Goal: Navigation & Orientation: Find specific page/section

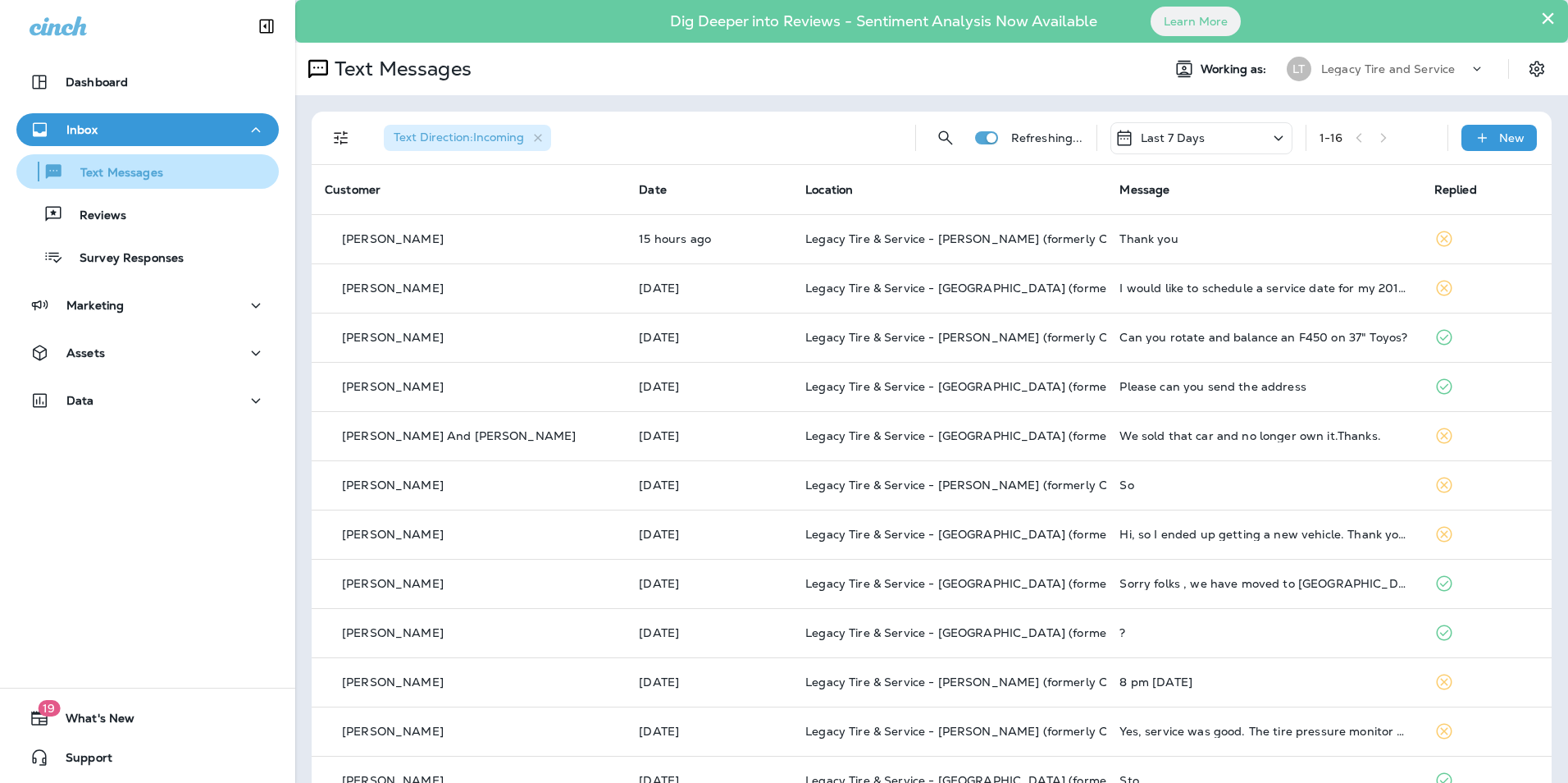
click at [177, 182] on div "Text Messages" at bounding box center [147, 171] width 249 height 24
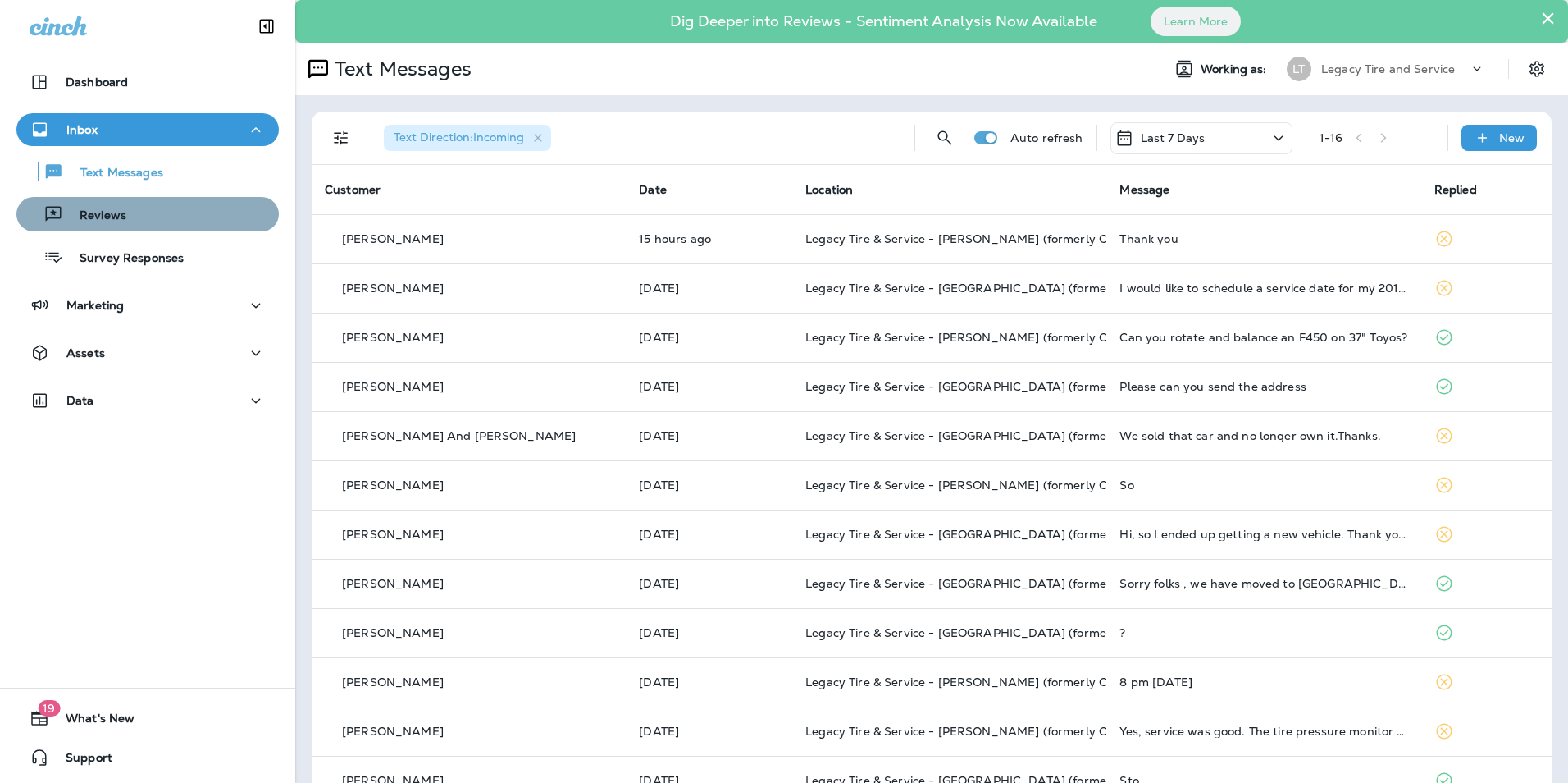
click at [158, 220] on div "Reviews" at bounding box center [147, 213] width 249 height 24
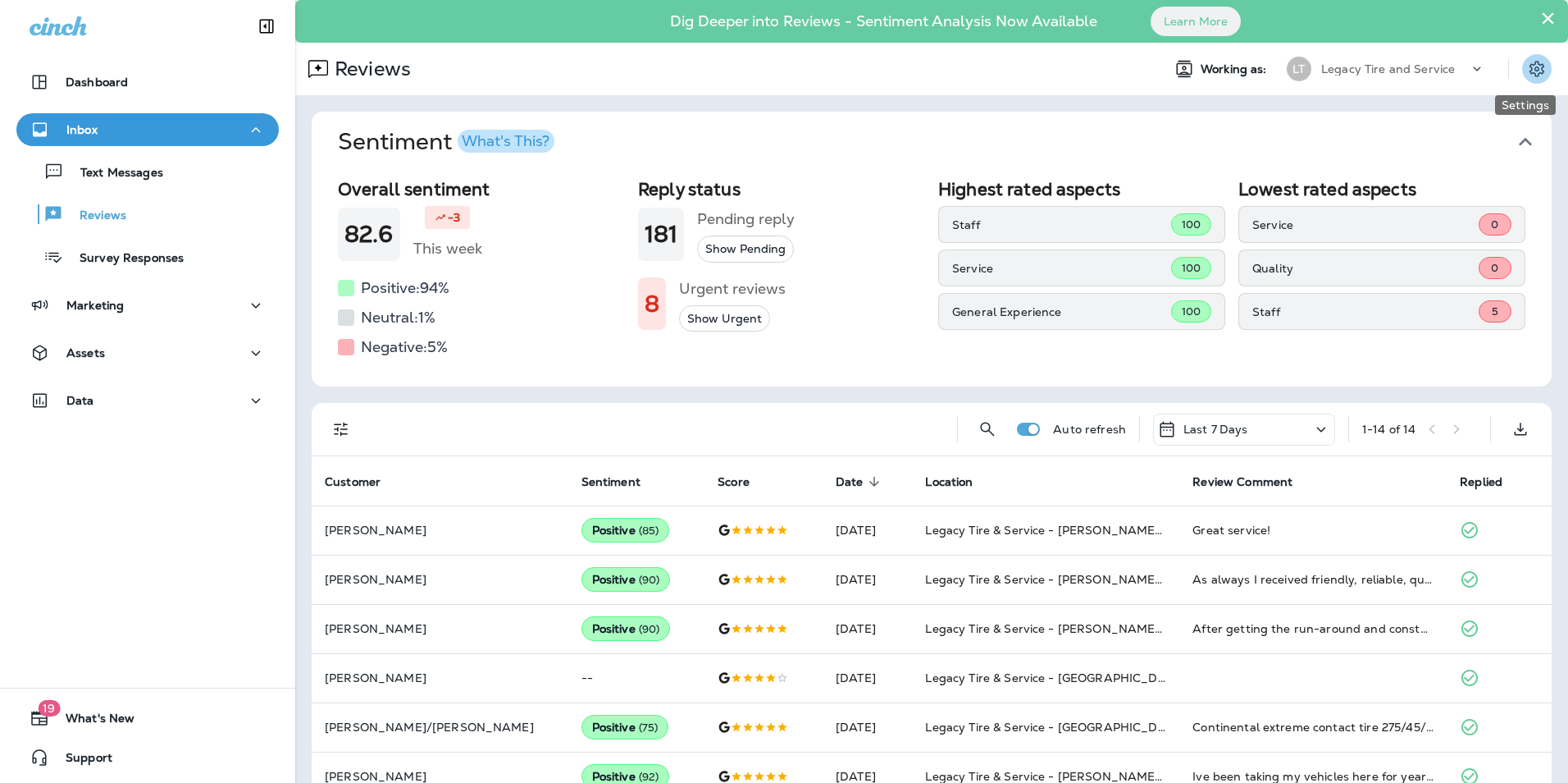
click at [1527, 70] on icon "Settings" at bounding box center [1537, 69] width 20 height 20
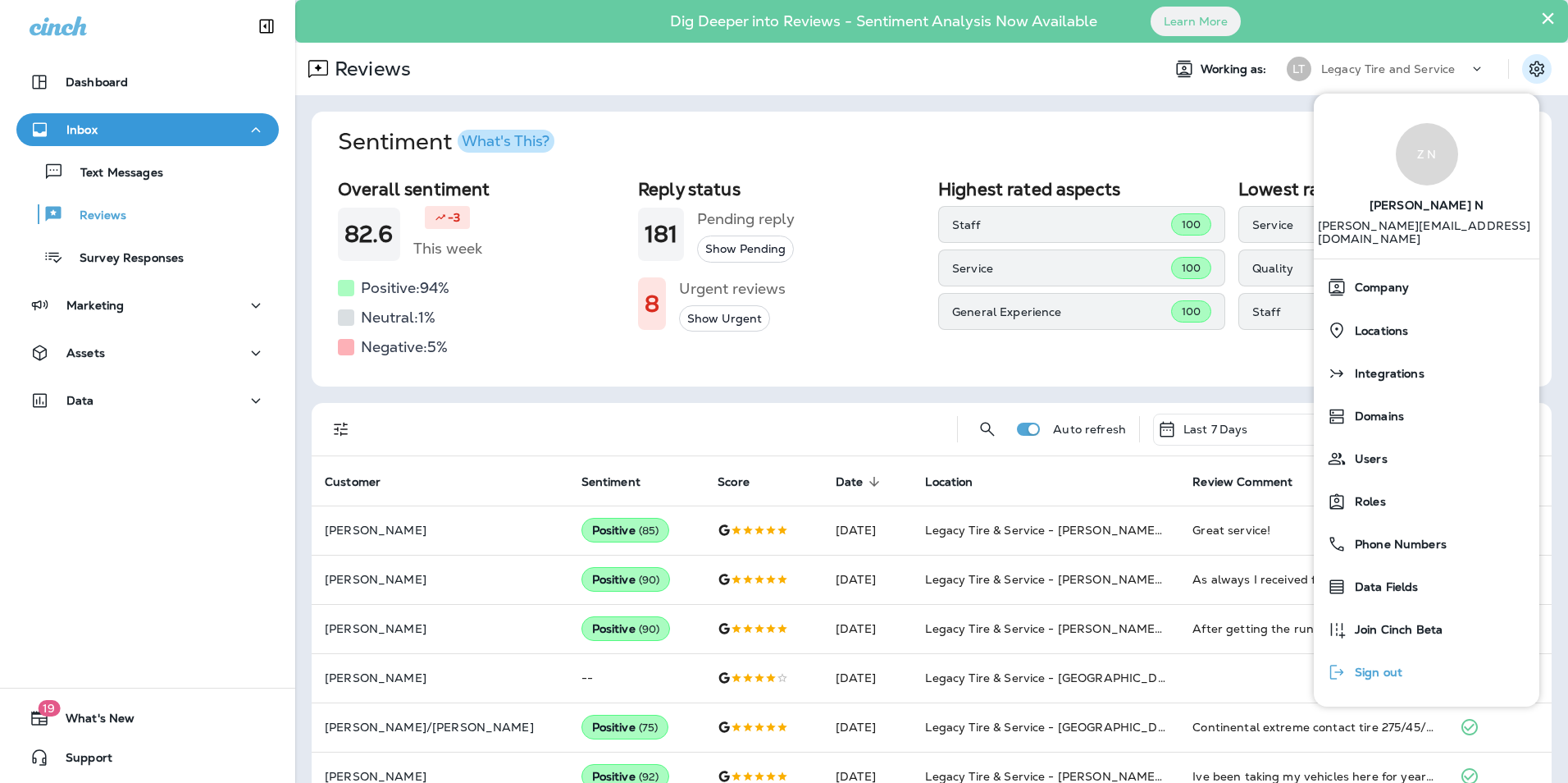
click at [1375, 665] on div "Sign out" at bounding box center [1364, 672] width 89 height 32
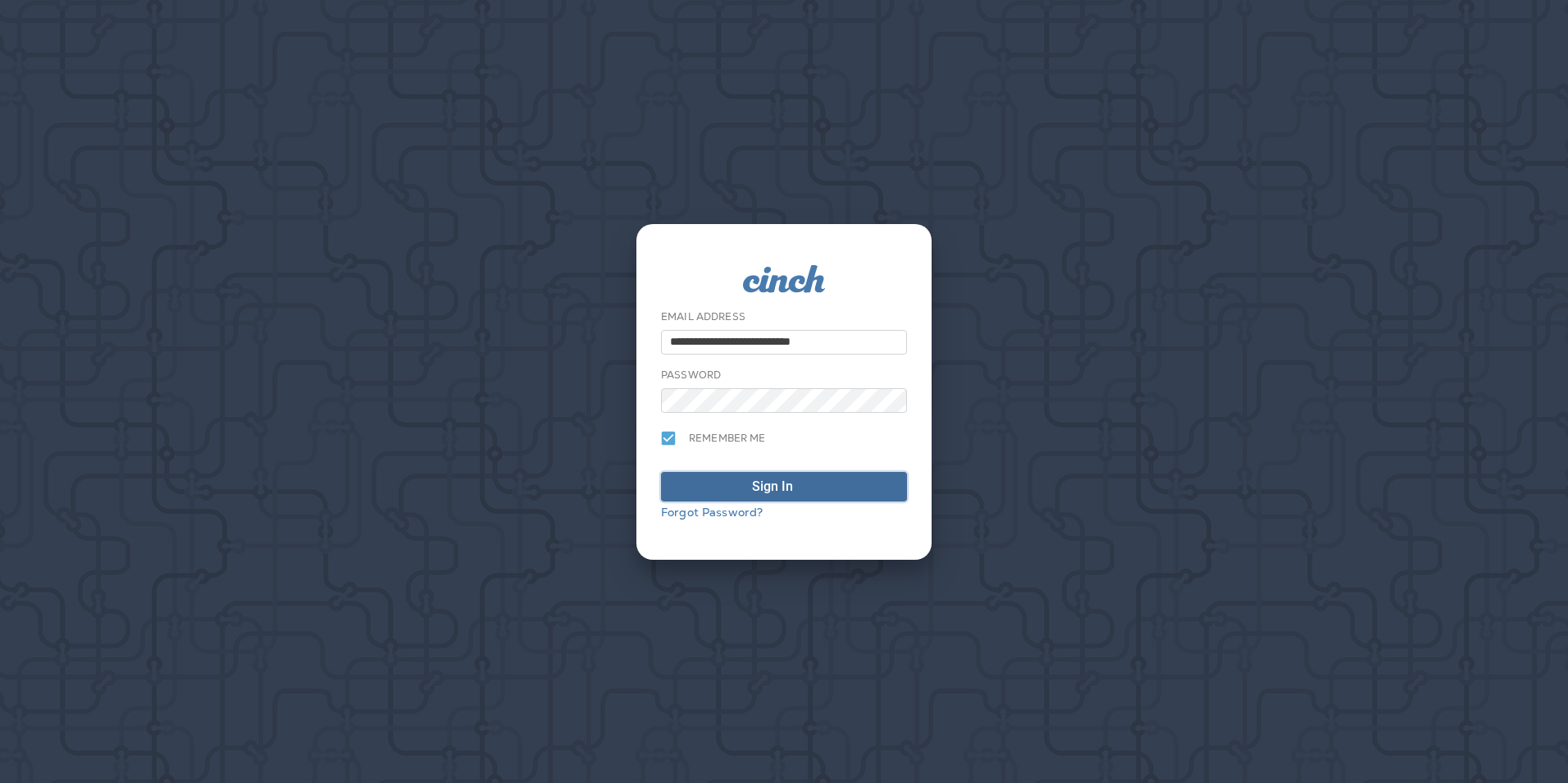
click at [773, 478] on div "Sign In" at bounding box center [773, 486] width 41 height 20
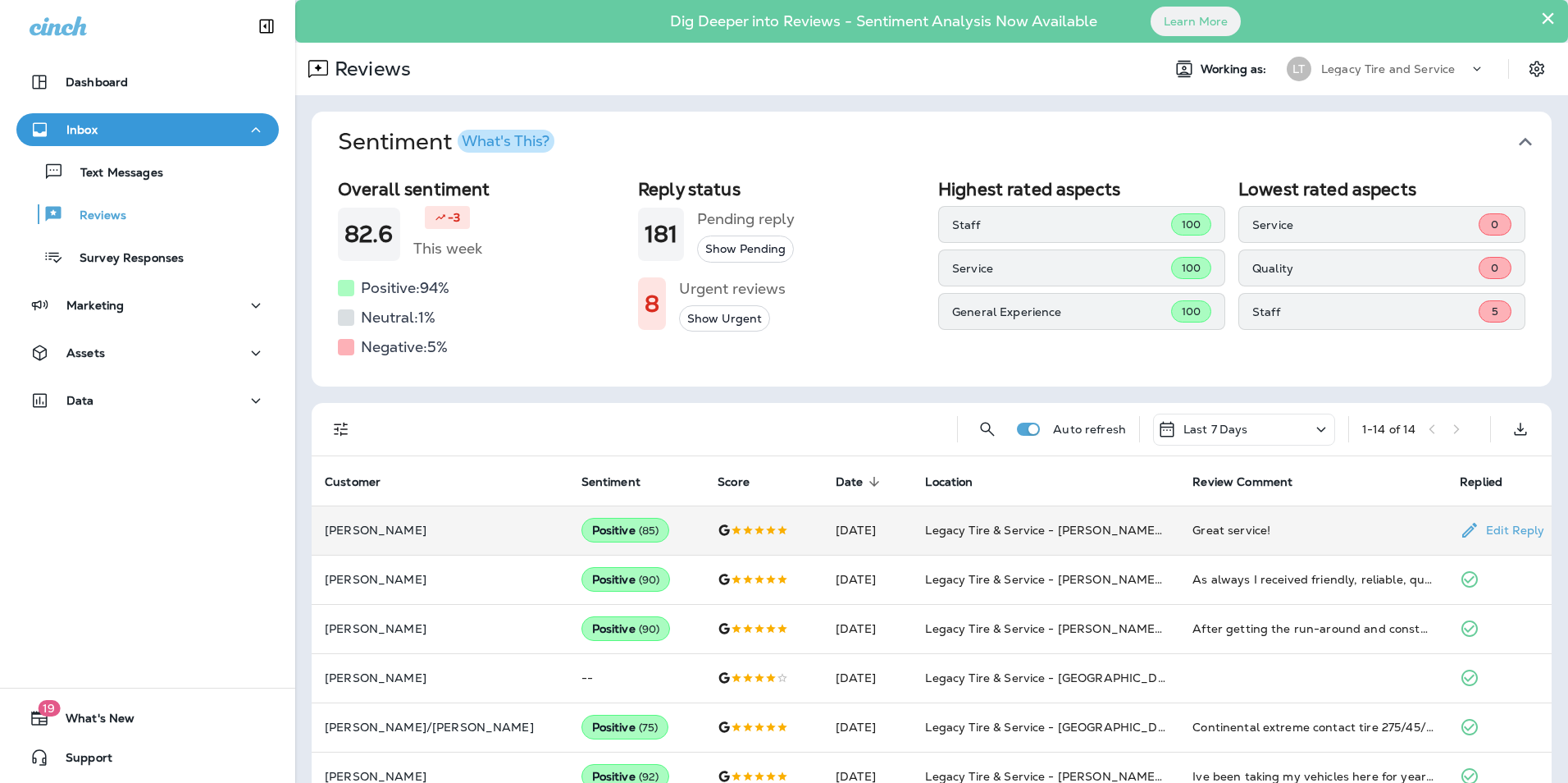
click at [451, 521] on td "[PERSON_NAME]" at bounding box center [440, 529] width 257 height 49
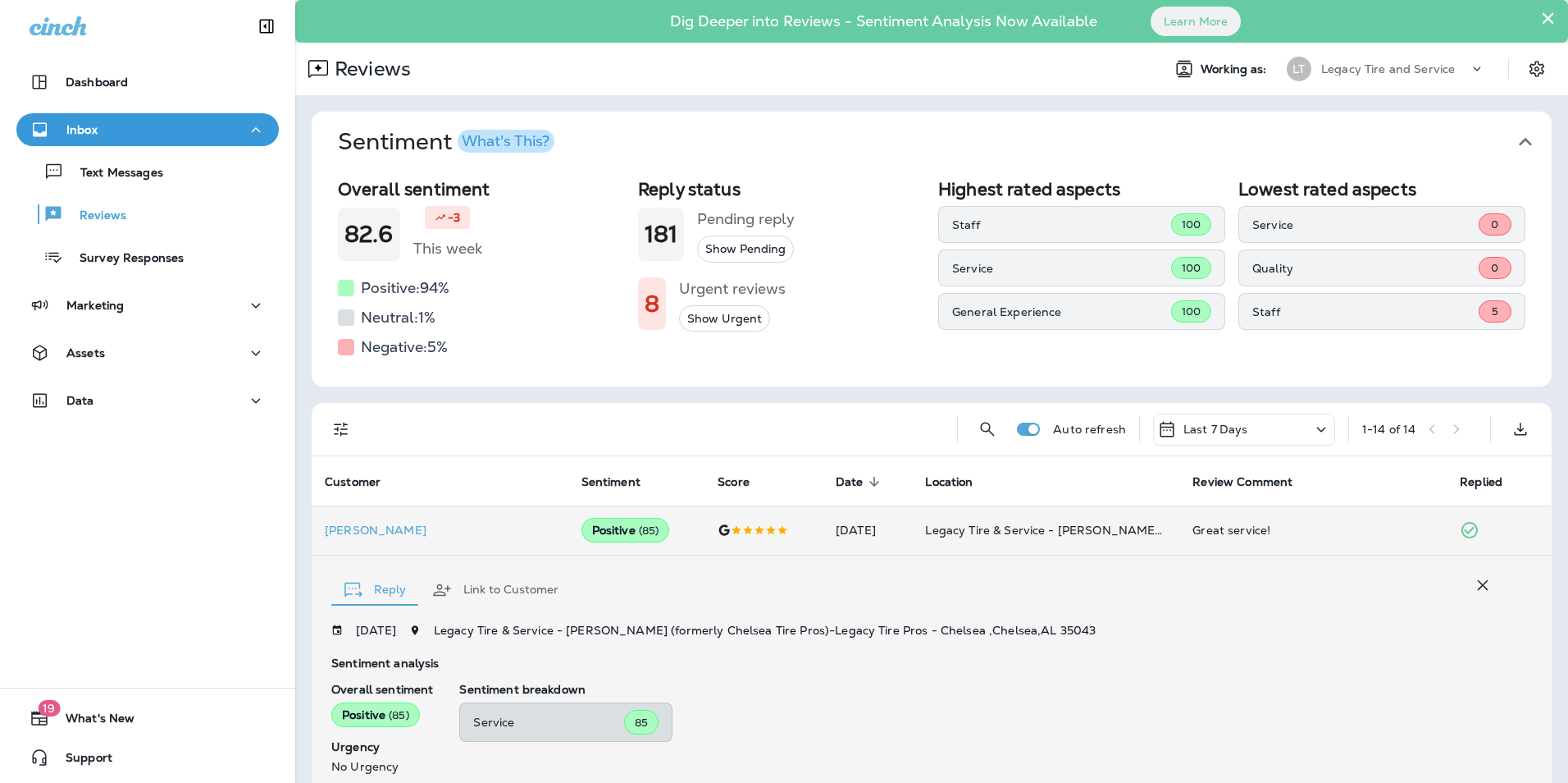
scroll to position [271, 0]
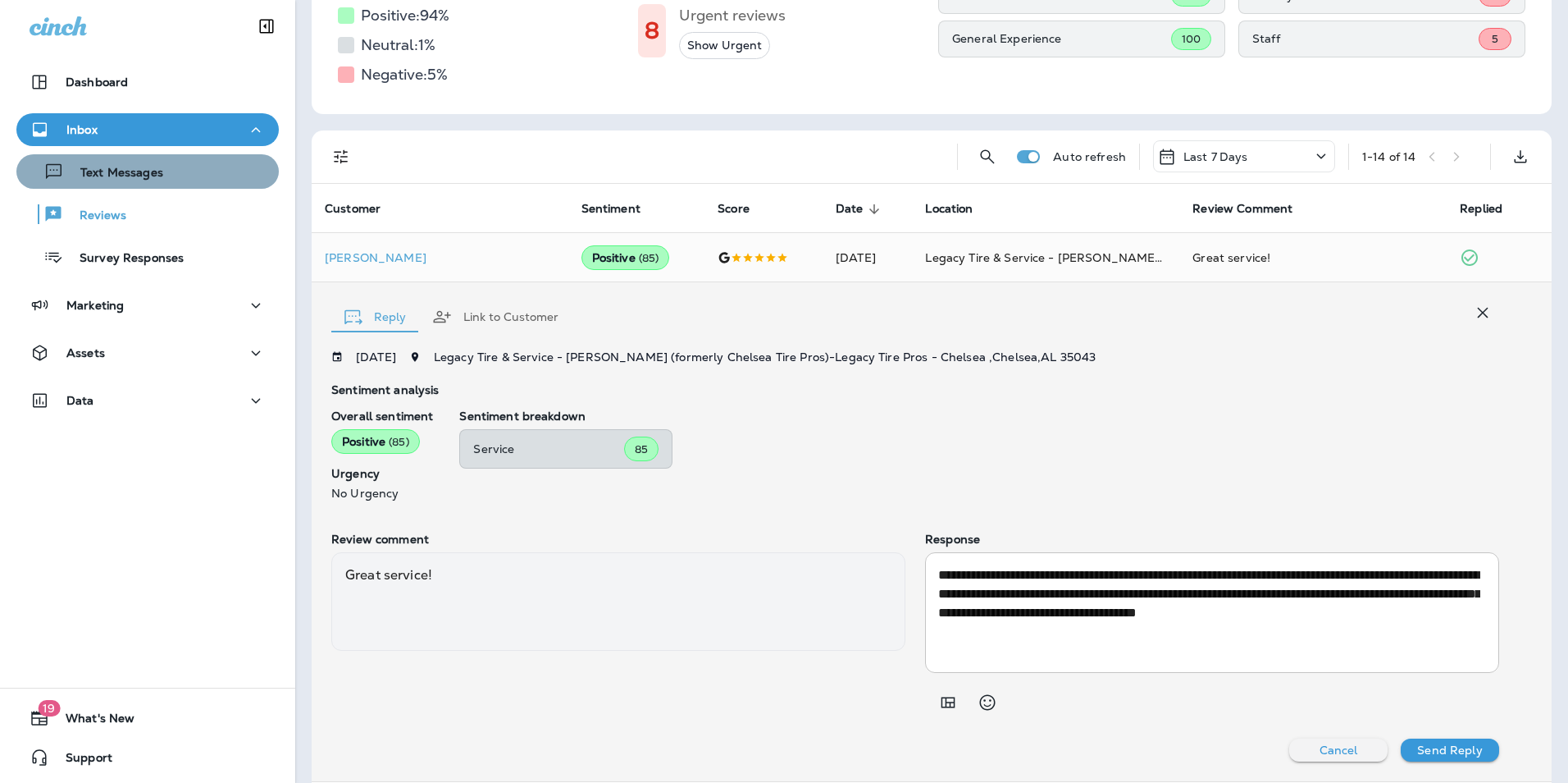
click at [159, 182] on div "Text Messages" at bounding box center [93, 171] width 140 height 24
